Goal: Communication & Community: Participate in discussion

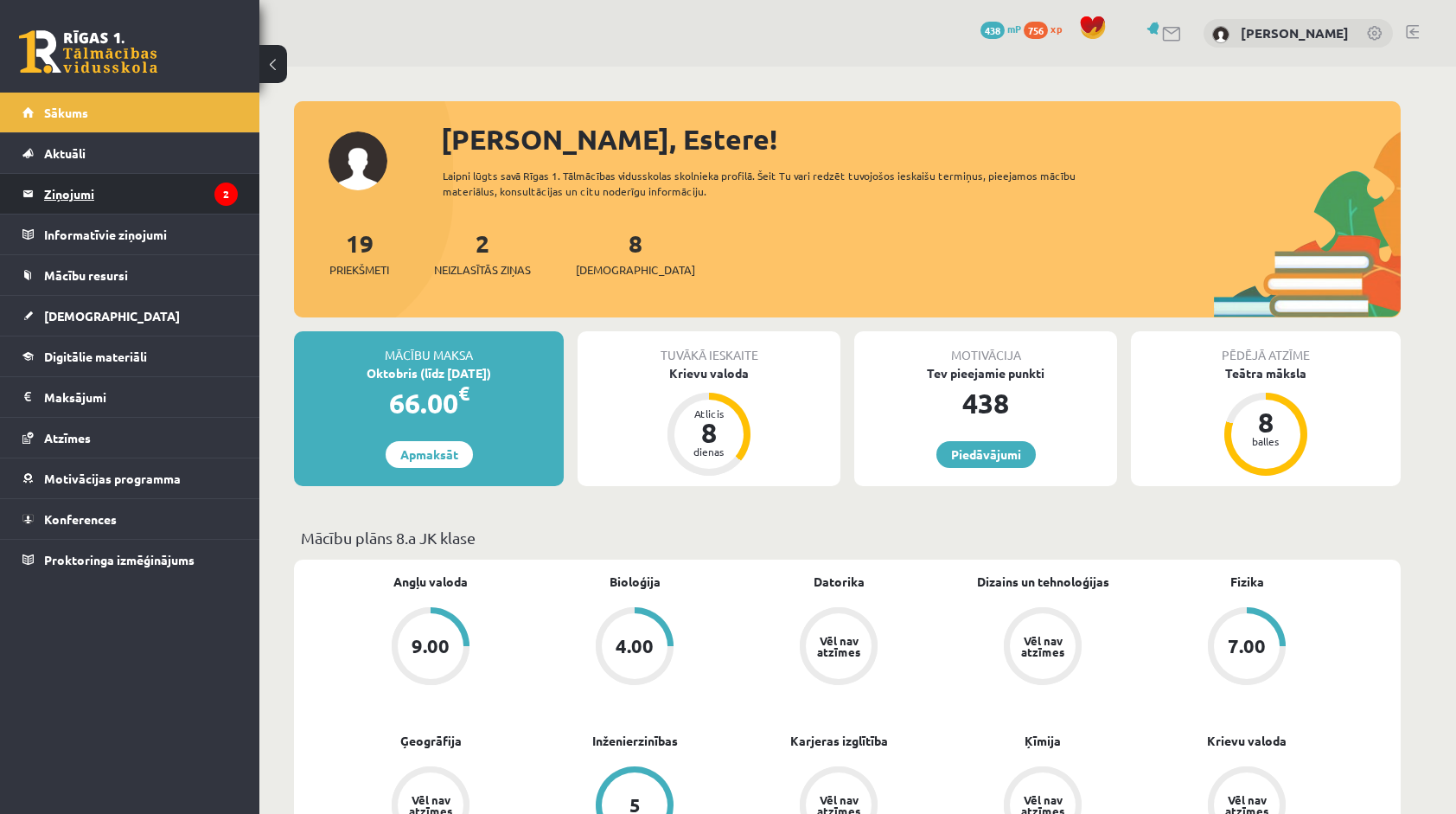
click at [130, 202] on legend "Ziņojumi 2" at bounding box center [141, 193] width 193 height 40
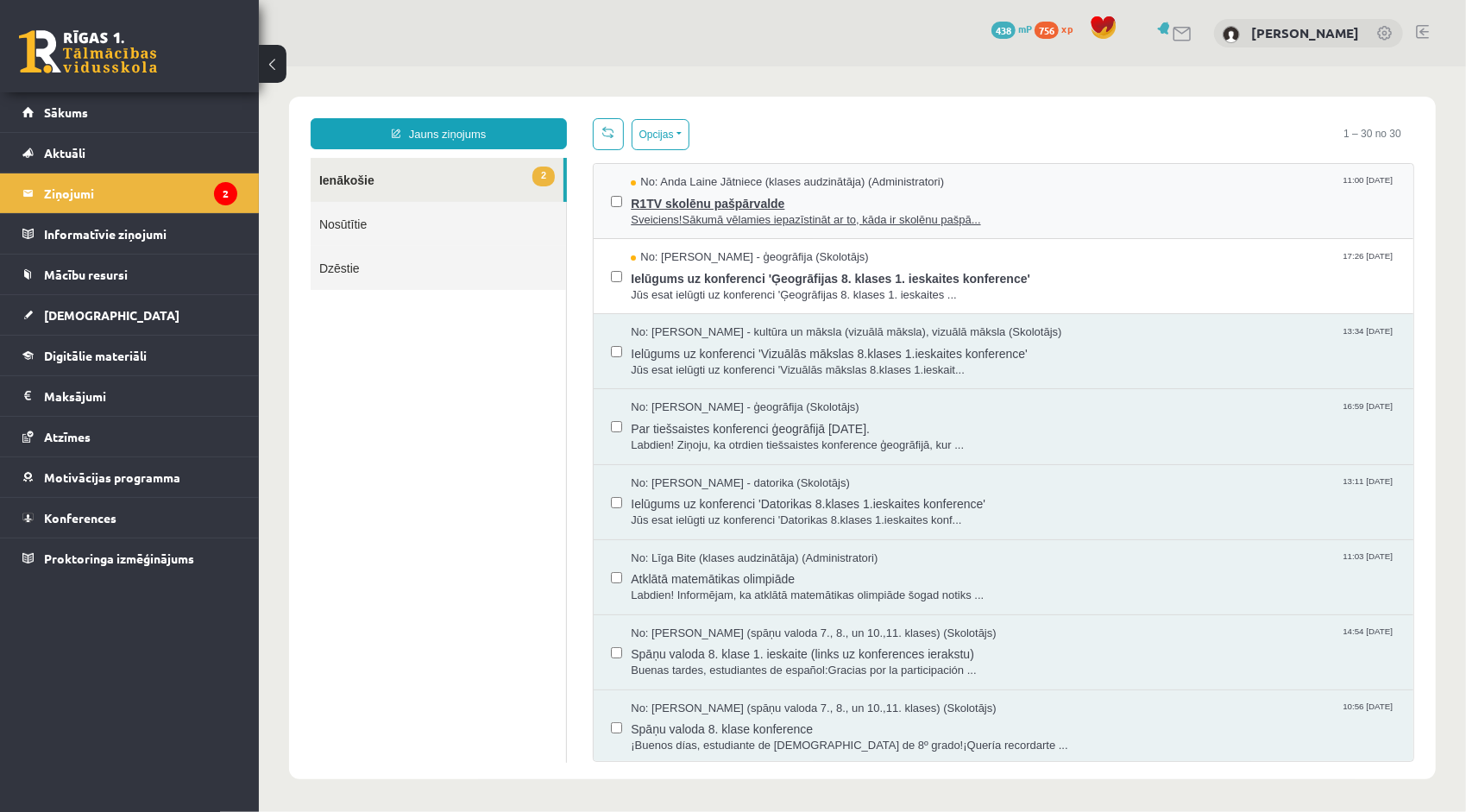
click at [748, 201] on span "R1TV skolēnu pašpārvalde" at bounding box center [1012, 200] width 765 height 22
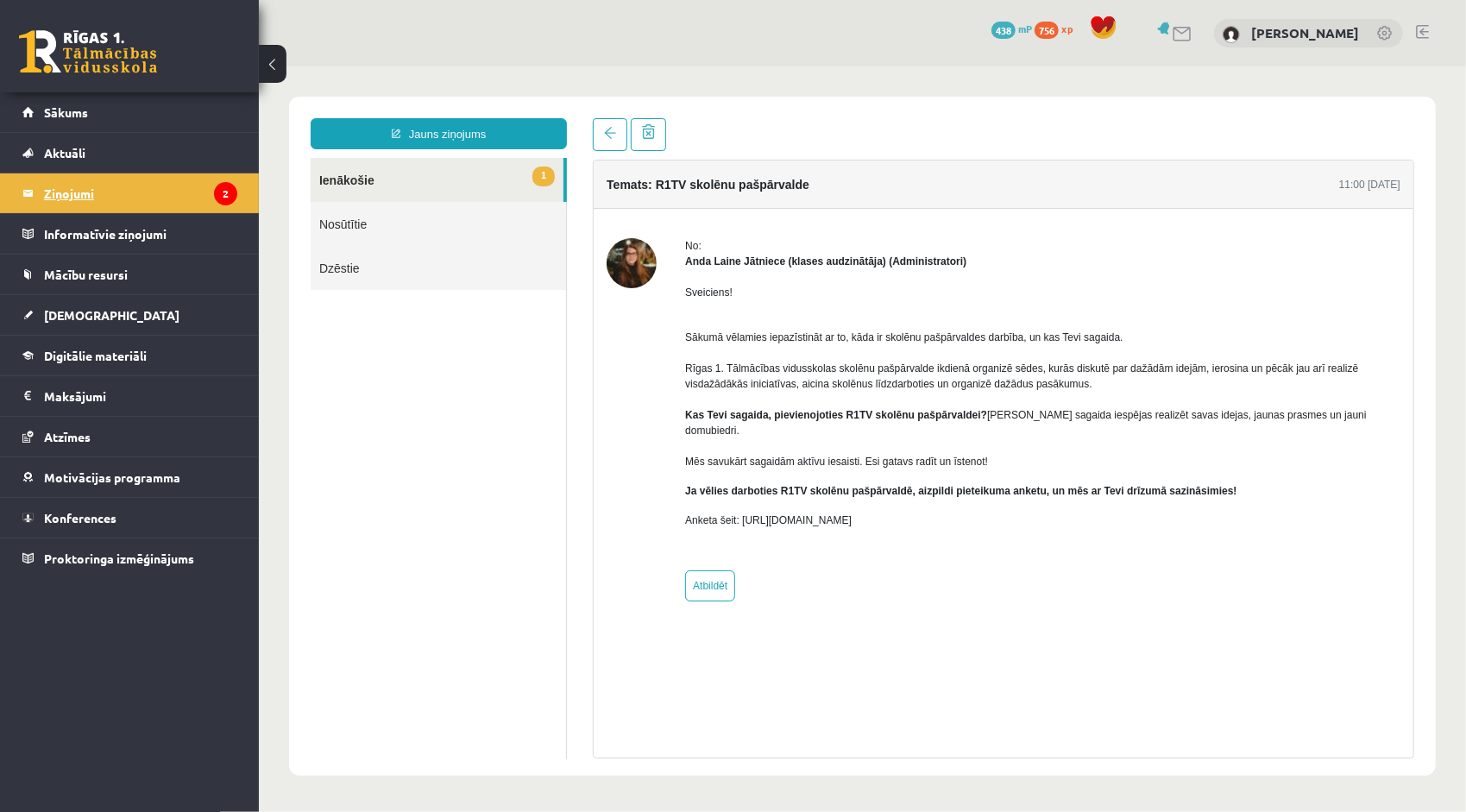
click at [187, 207] on legend "Ziņojumi 2" at bounding box center [140, 193] width 193 height 40
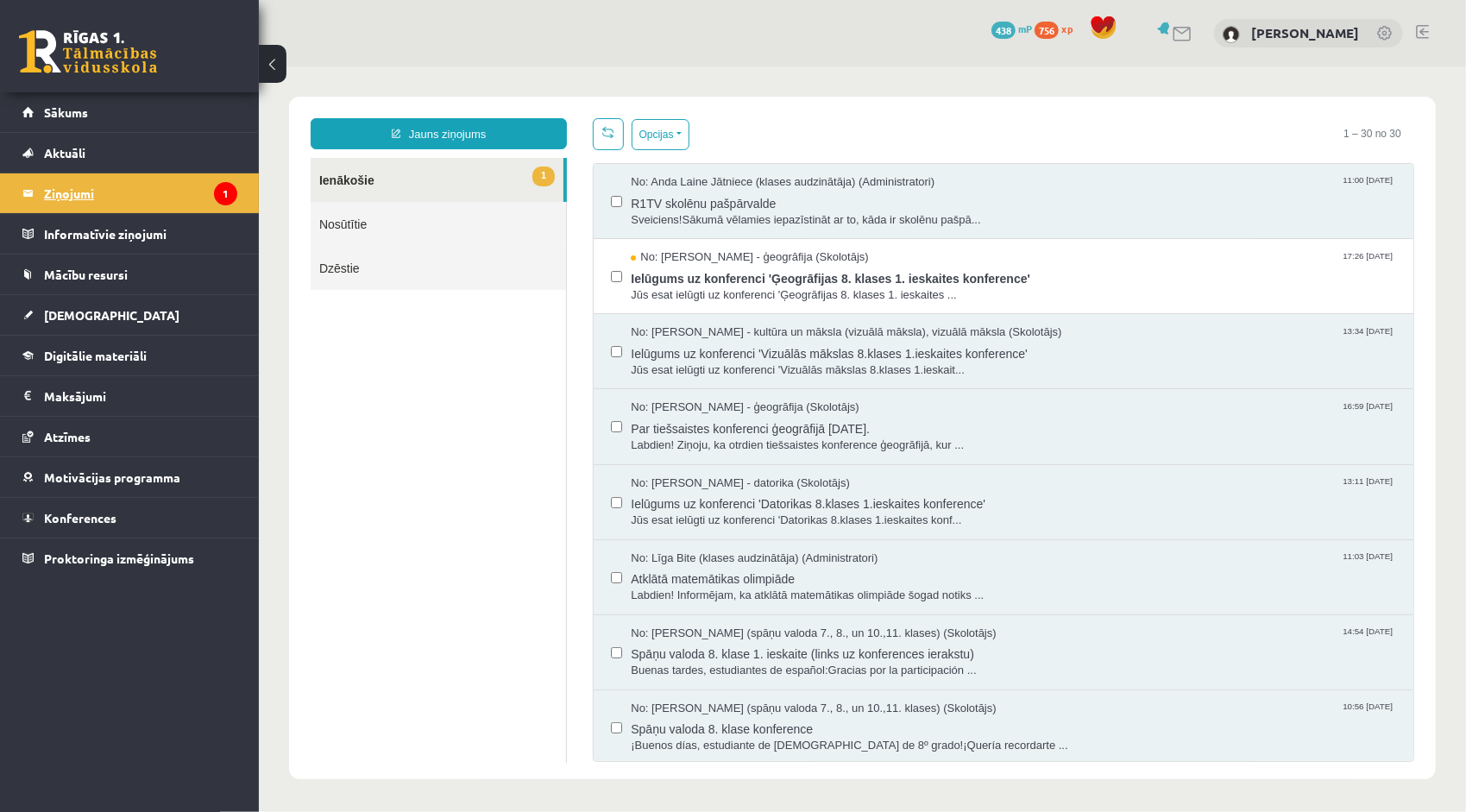
click at [784, 280] on span "Ielūgums uz konferenci 'Ģeogrāfijas 8. klases 1. ieskaites konference'" at bounding box center [1012, 275] width 765 height 22
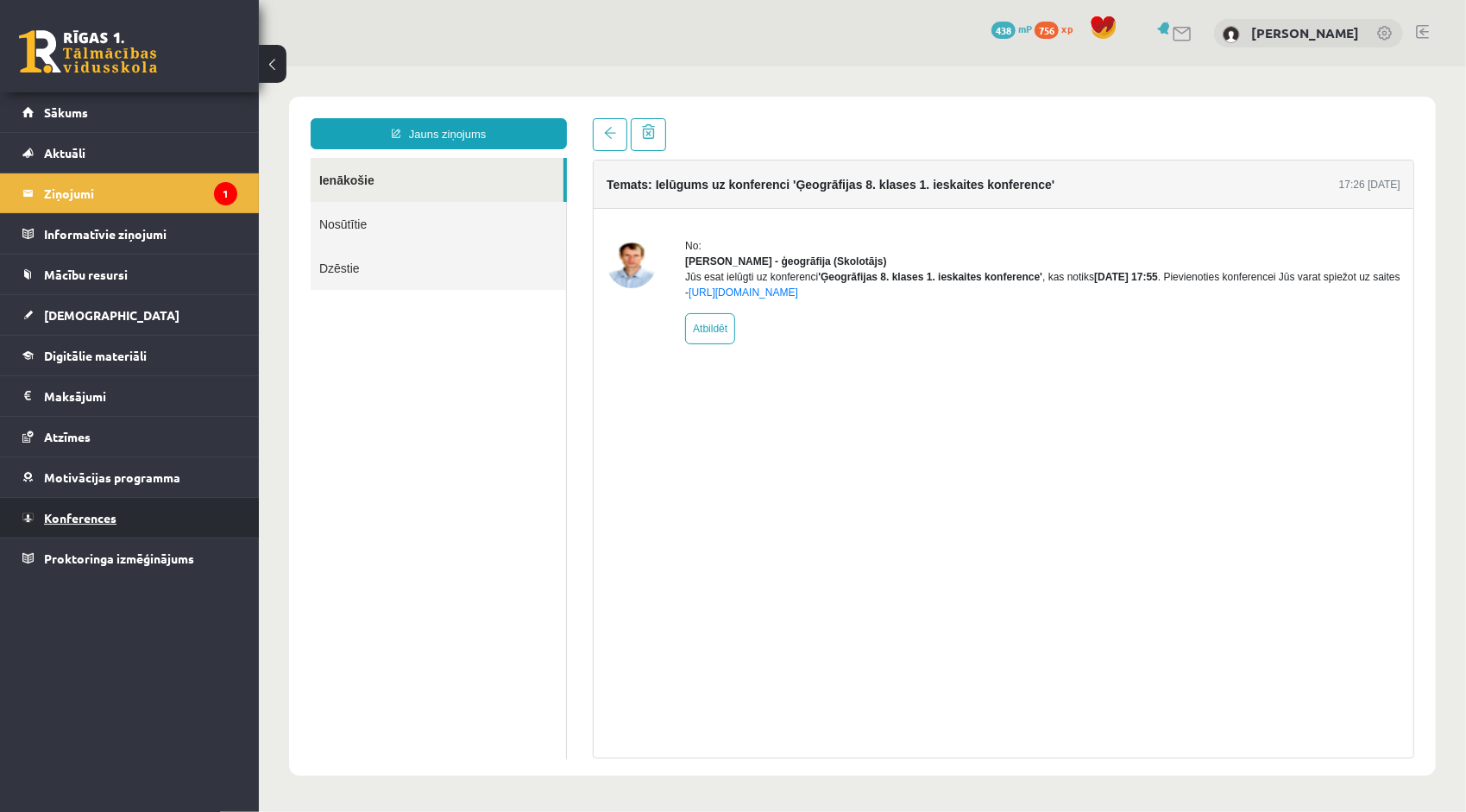
click at [151, 508] on link "Konferences" at bounding box center [130, 517] width 215 height 40
